Goal: Transaction & Acquisition: Purchase product/service

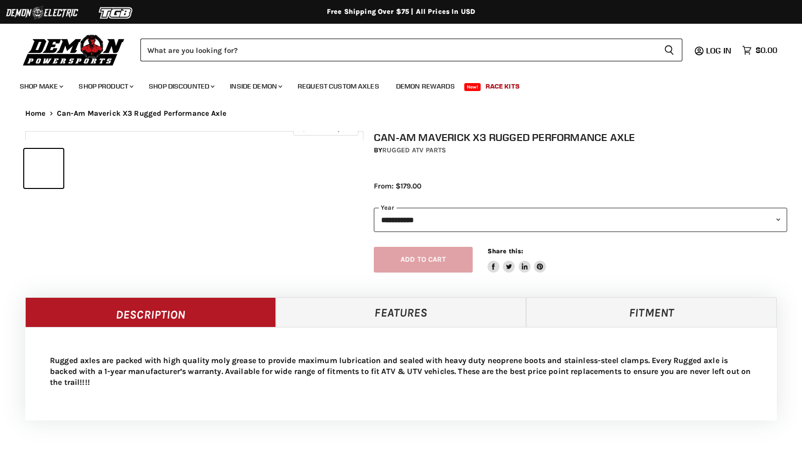
select select "******"
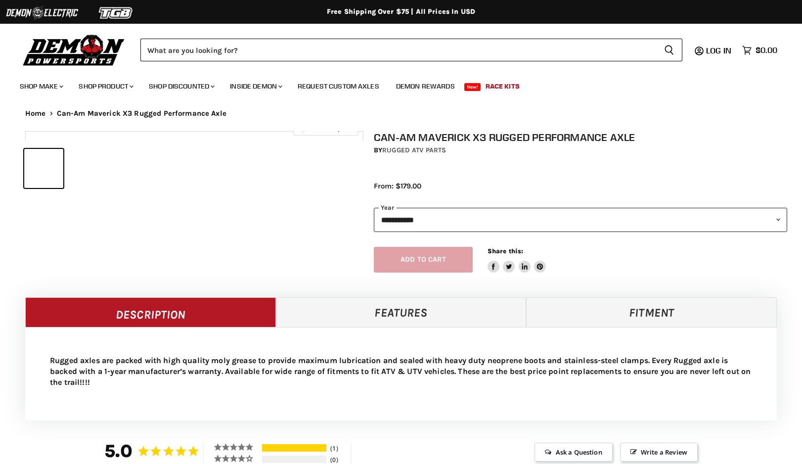
select select "******"
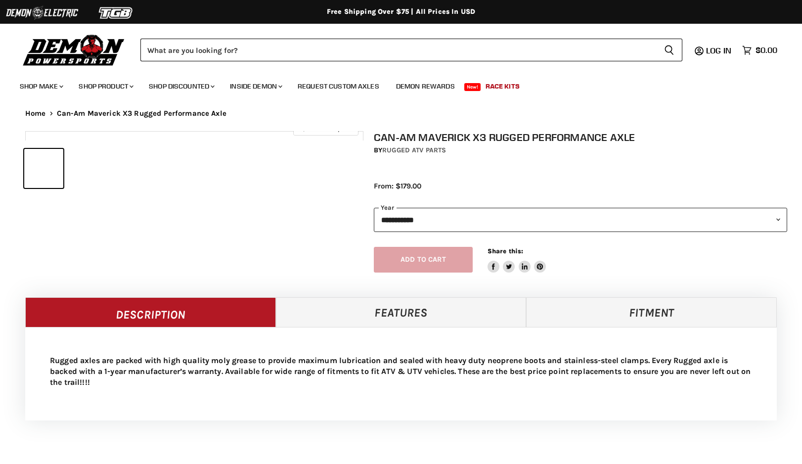
select select "******"
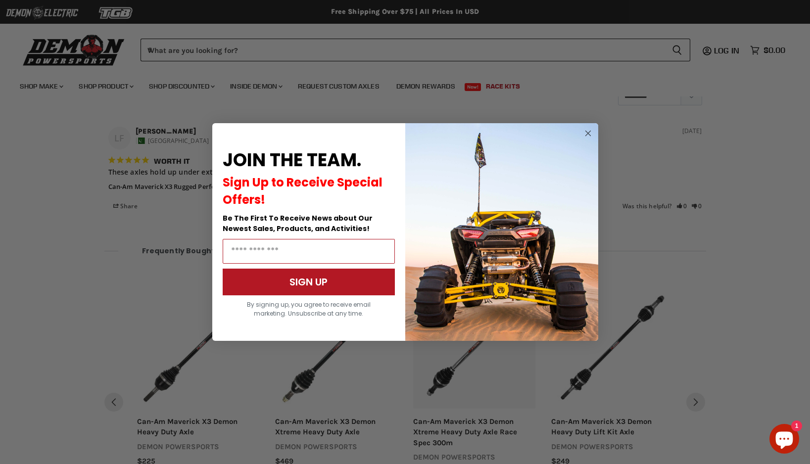
scroll to position [785, 0]
